Goal: Transaction & Acquisition: Purchase product/service

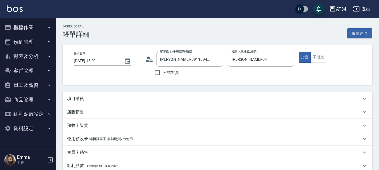
click at [119, 97] on div "項目消費" at bounding box center [214, 99] width 294 height 6
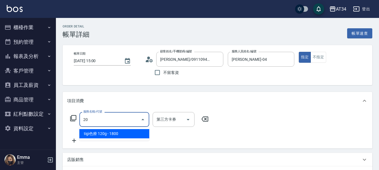
type input "201"
type input "30"
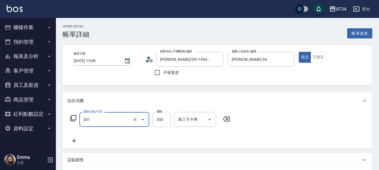
type input "洗髮(201)"
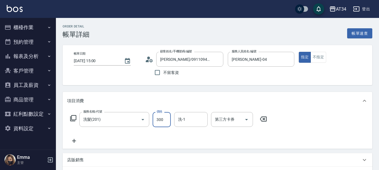
type input "0"
type input "20"
type input "200"
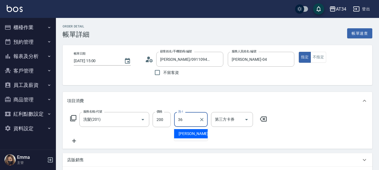
type input "[PERSON_NAME]-36"
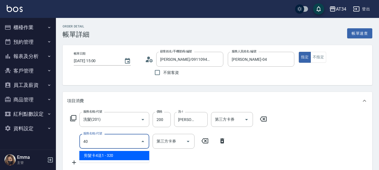
type input "401"
type input "40"
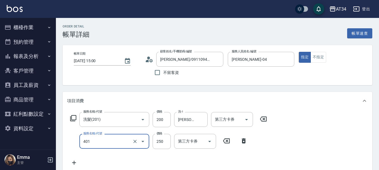
type input "剪髮(401)"
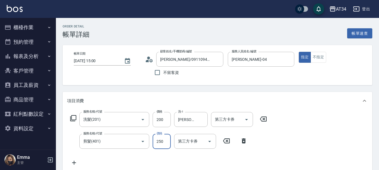
type input "20"
type input "40"
type input "60"
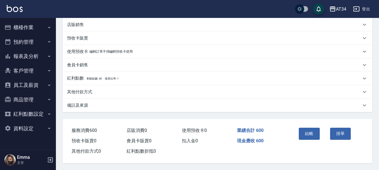
scroll to position [159, 0]
type input "400"
click at [309, 132] on button "結帳" at bounding box center [309, 133] width 21 height 12
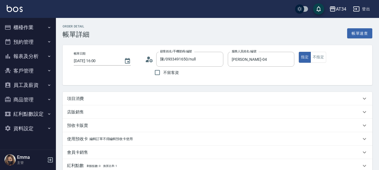
click at [89, 99] on div "項目消費" at bounding box center [214, 99] width 294 height 6
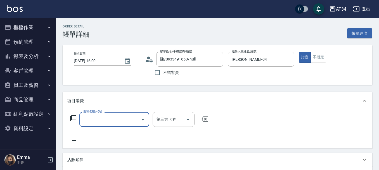
click at [101, 120] on input "服務名稱/代號" at bounding box center [110, 119] width 56 height 10
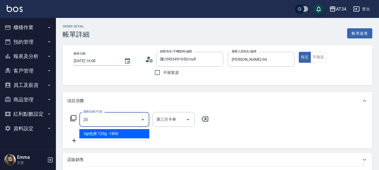
type input "201"
type input "30"
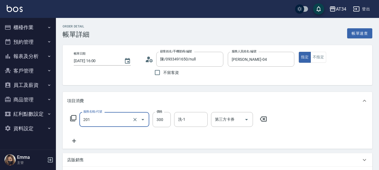
type input "洗髮(201)"
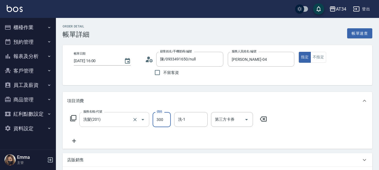
type input "0"
type input "35"
type input "30"
type input "350"
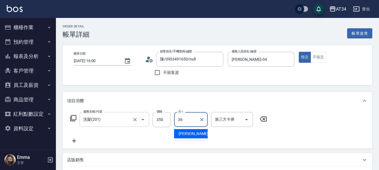
type input "[PERSON_NAME]-36"
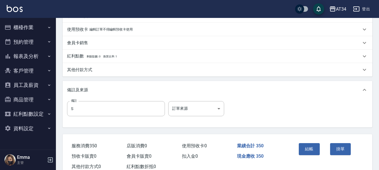
scroll to position [168, 0]
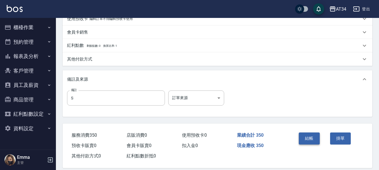
click at [302, 134] on button "結帳" at bounding box center [309, 138] width 21 height 12
